Goal: Information Seeking & Learning: Understand process/instructions

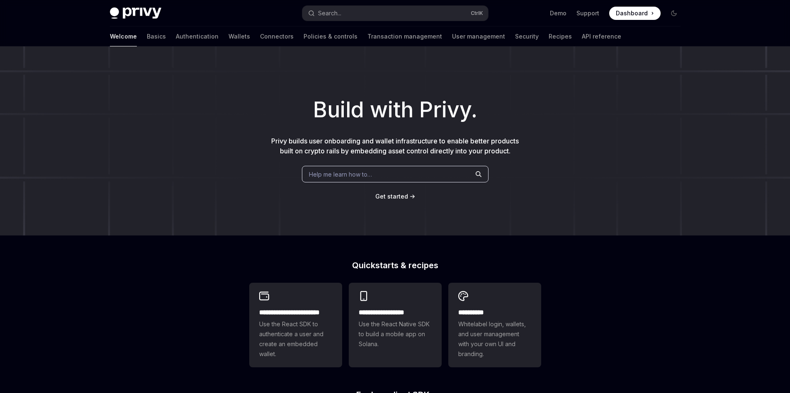
click at [372, 172] on span "Help me learn how to…" at bounding box center [340, 174] width 63 height 9
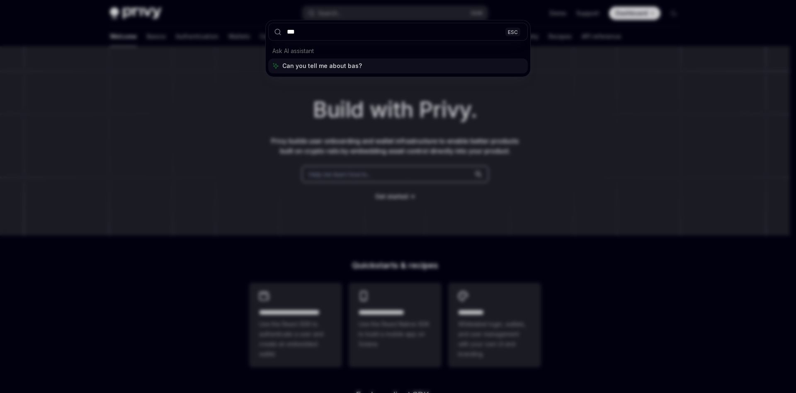
type input "****"
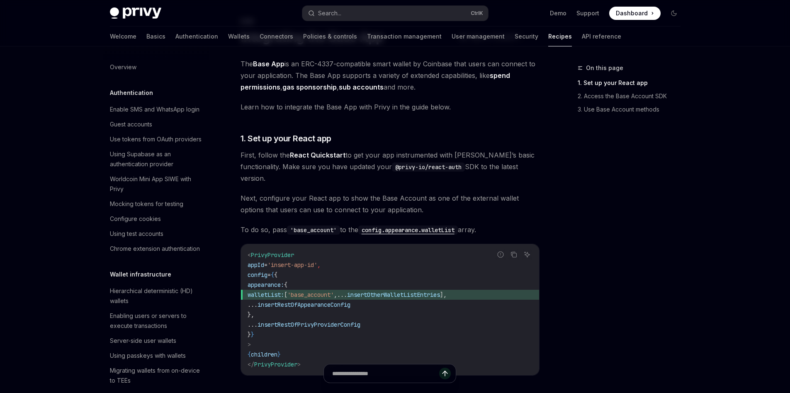
scroll to position [1127, 0]
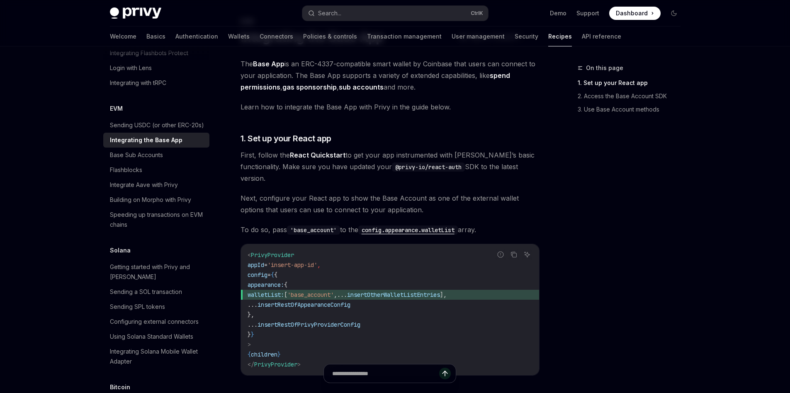
click at [143, 43] on div "Using the vanilla JavaScript SDK" at bounding box center [154, 38] width 88 height 10
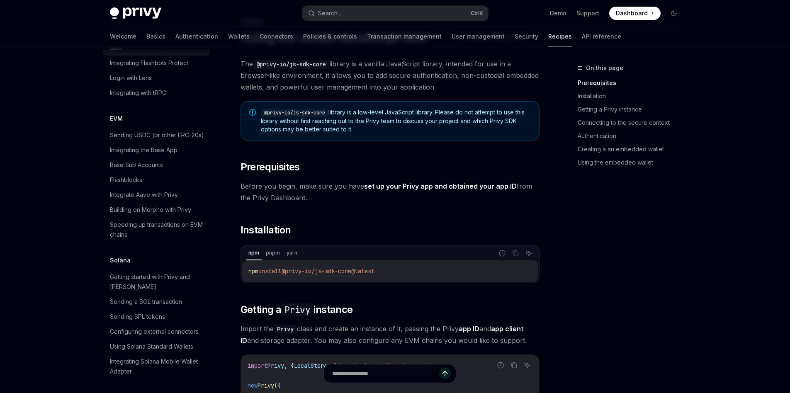
drag, startPoint x: 372, startPoint y: 126, endPoint x: 415, endPoint y: 129, distance: 43.7
click at [415, 129] on span "@privy-io/js-sdk-core library is a low-level JavaScript library. Please do not …" at bounding box center [396, 120] width 270 height 25
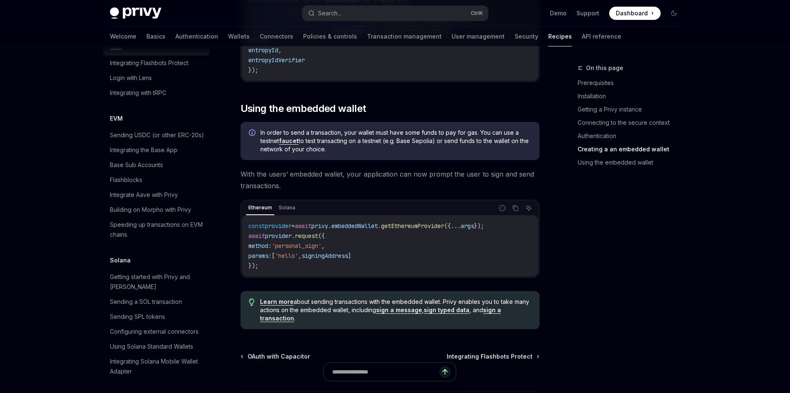
scroll to position [1070, 0]
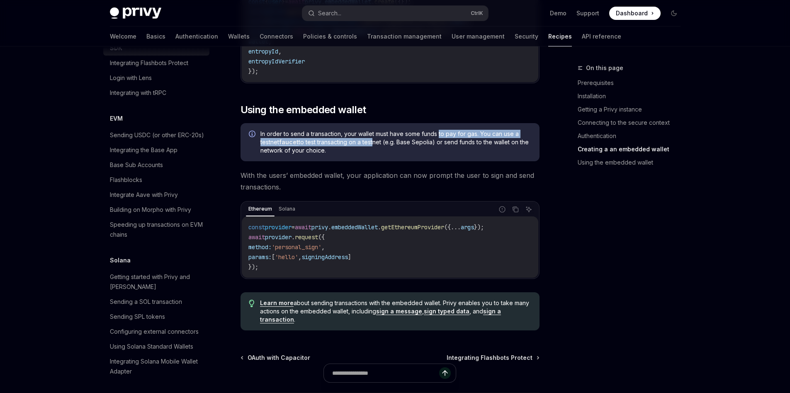
drag, startPoint x: 372, startPoint y: 142, endPoint x: 439, endPoint y: 140, distance: 67.2
click at [439, 140] on span "In order to send a transaction, your wallet must have some funds to pay for gas…" at bounding box center [395, 142] width 271 height 25
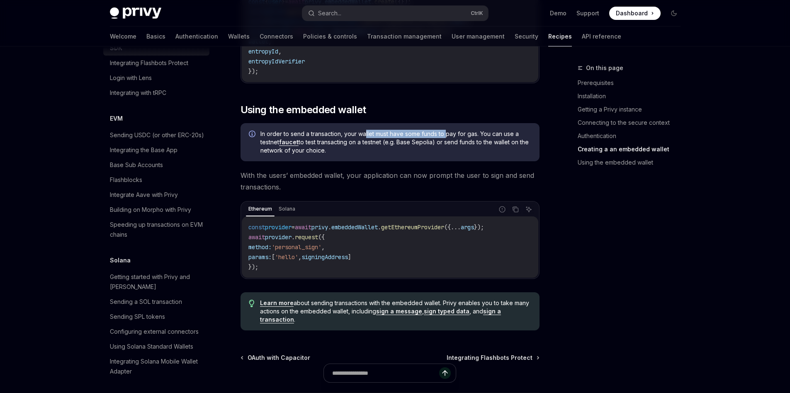
drag, startPoint x: 446, startPoint y: 138, endPoint x: 365, endPoint y: 136, distance: 80.5
click at [365, 136] on span "In order to send a transaction, your wallet must have some funds to pay for gas…" at bounding box center [395, 142] width 271 height 25
drag, startPoint x: 334, startPoint y: 178, endPoint x: 412, endPoint y: 180, distance: 78.4
click at [412, 180] on span "With the users’ embedded wallet, your application can now prompt the user to si…" at bounding box center [390, 181] width 299 height 23
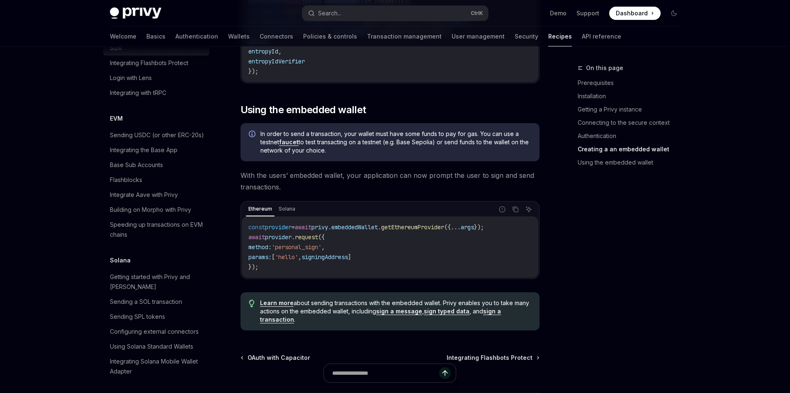
drag, startPoint x: 397, startPoint y: 187, endPoint x: 419, endPoint y: 190, distance: 22.6
click at [419, 190] on span "With the users’ embedded wallet, your application can now prompt the user to si…" at bounding box center [390, 181] width 299 height 23
drag, startPoint x: 314, startPoint y: 188, endPoint x: 445, endPoint y: 186, distance: 130.7
click at [445, 186] on span "With the users’ embedded wallet, your application can now prompt the user to si…" at bounding box center [390, 181] width 299 height 23
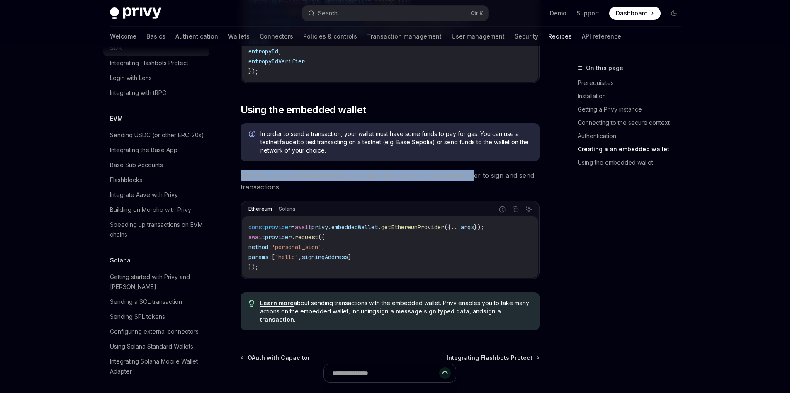
drag, startPoint x: 420, startPoint y: 173, endPoint x: 472, endPoint y: 175, distance: 51.9
click at [471, 175] on span "With the users’ embedded wallet, your application can now prompt the user to si…" at bounding box center [390, 181] width 299 height 23
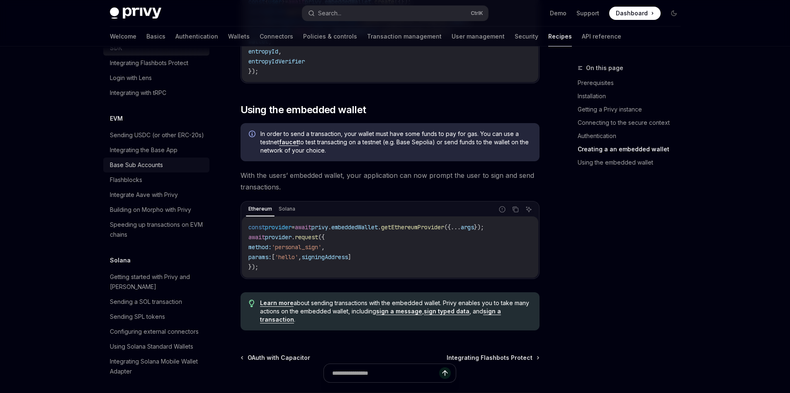
click at [125, 170] on div "Base Sub Accounts" at bounding box center [136, 165] width 53 height 10
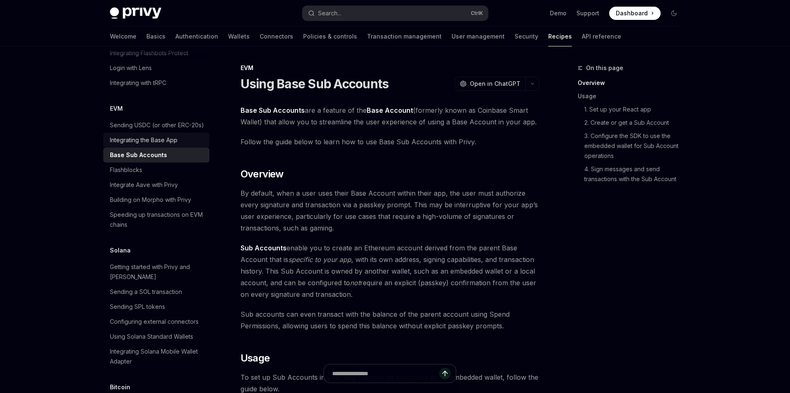
click at [156, 145] on div "Integrating the Base App" at bounding box center [144, 140] width 68 height 10
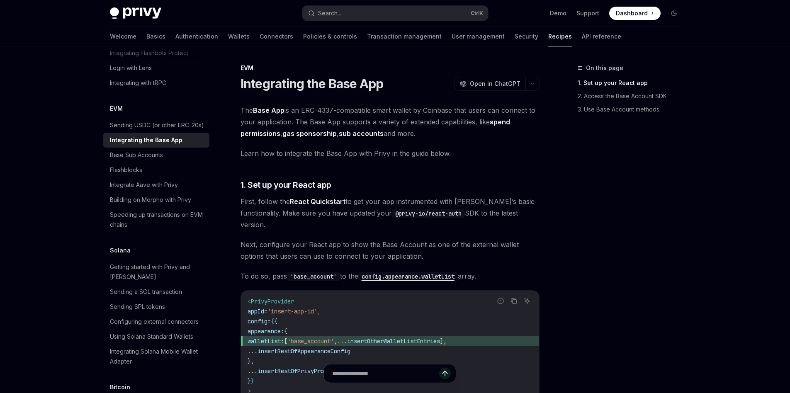
click at [497, 121] on link "spend permissions" at bounding box center [376, 128] width 270 height 20
click at [151, 130] on div "Sending USDC (or other ERC-20s)" at bounding box center [157, 125] width 94 height 10
type textarea "*"
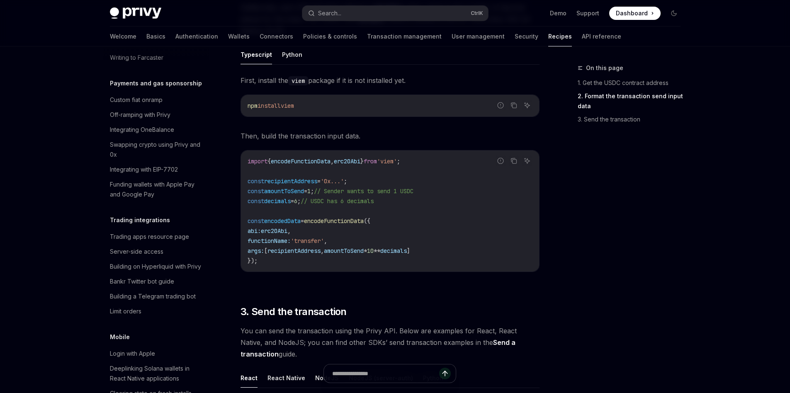
scroll to position [706, 0]
